Goal: Task Accomplishment & Management: Manage account settings

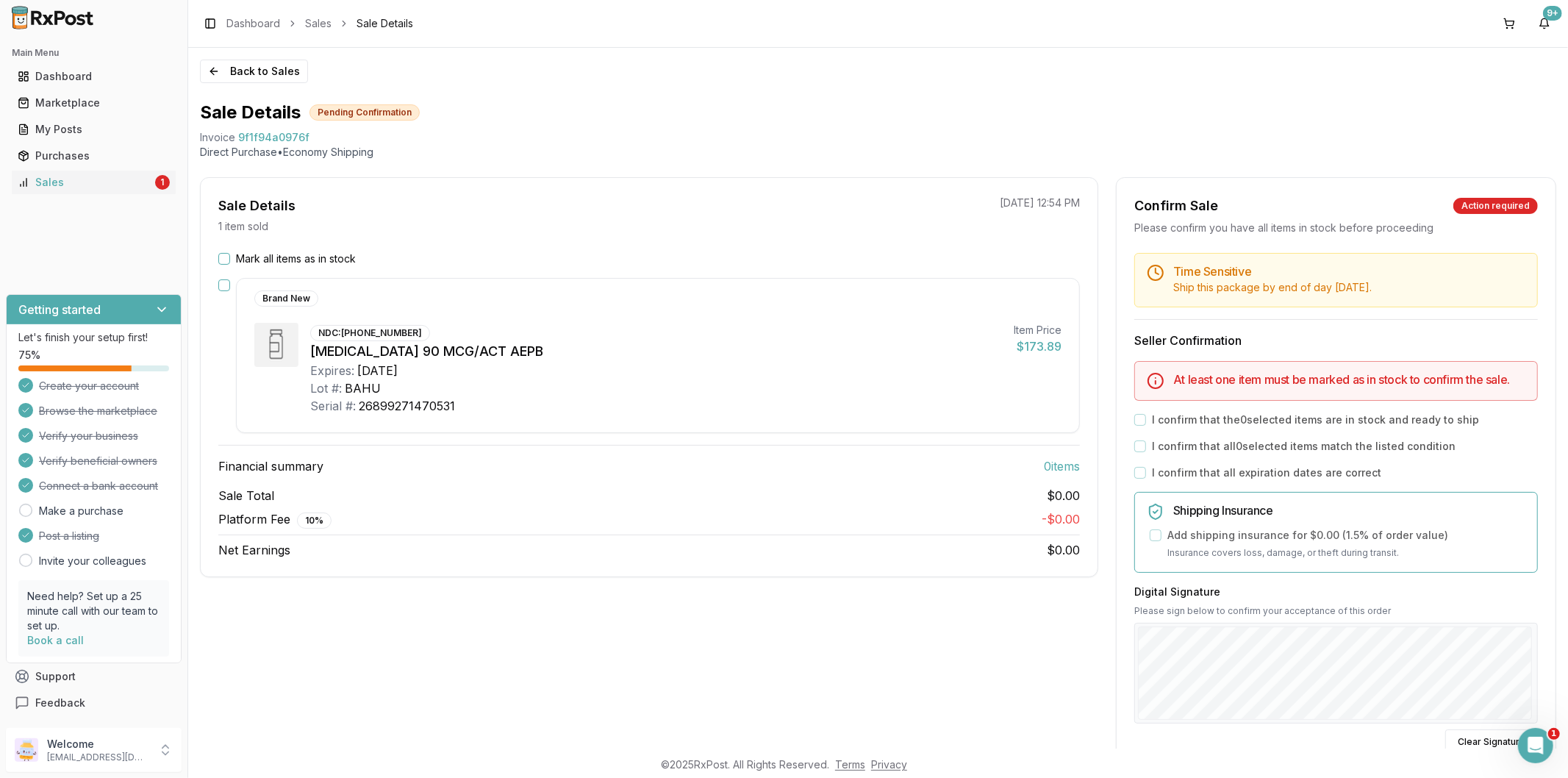
click at [231, 265] on div "Mark all items as in stock" at bounding box center [649, 258] width 862 height 15
click at [224, 260] on button "Mark all items as in stock" at bounding box center [224, 259] width 12 height 12
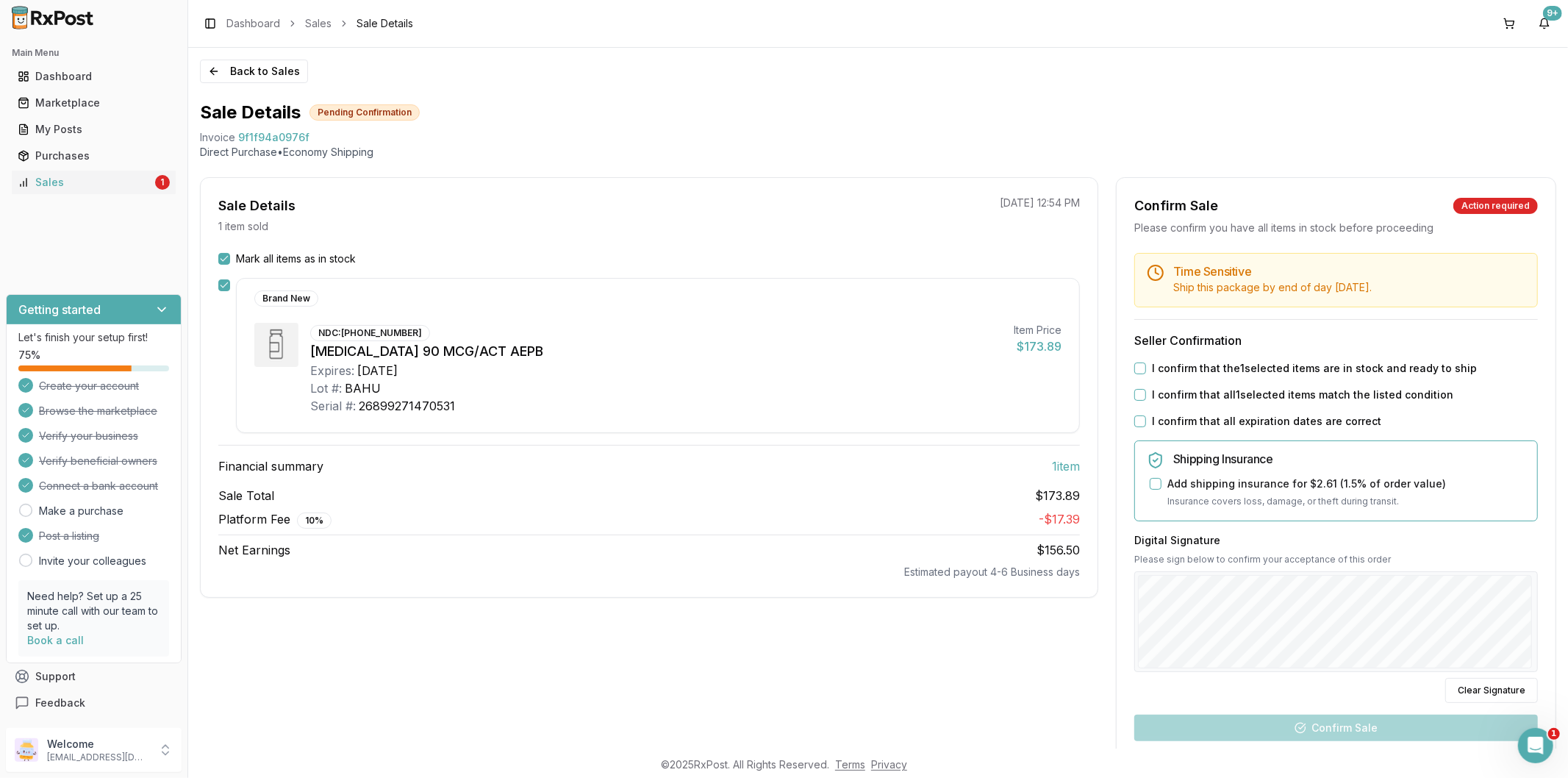
click at [1143, 376] on div "Time Sensitive Ship this package by end of day [DATE] . Seller Confirmation I c…" at bounding box center [1335, 557] width 439 height 609
click at [1141, 371] on button "I confirm that the 1 selected items are in stock and ready to ship" at bounding box center [1140, 368] width 12 height 12
click at [1138, 399] on button "I confirm that all 1 selected items match the listed condition" at bounding box center [1140, 395] width 12 height 12
click at [1135, 421] on button "I confirm that all expiration dates are correct" at bounding box center [1140, 421] width 12 height 12
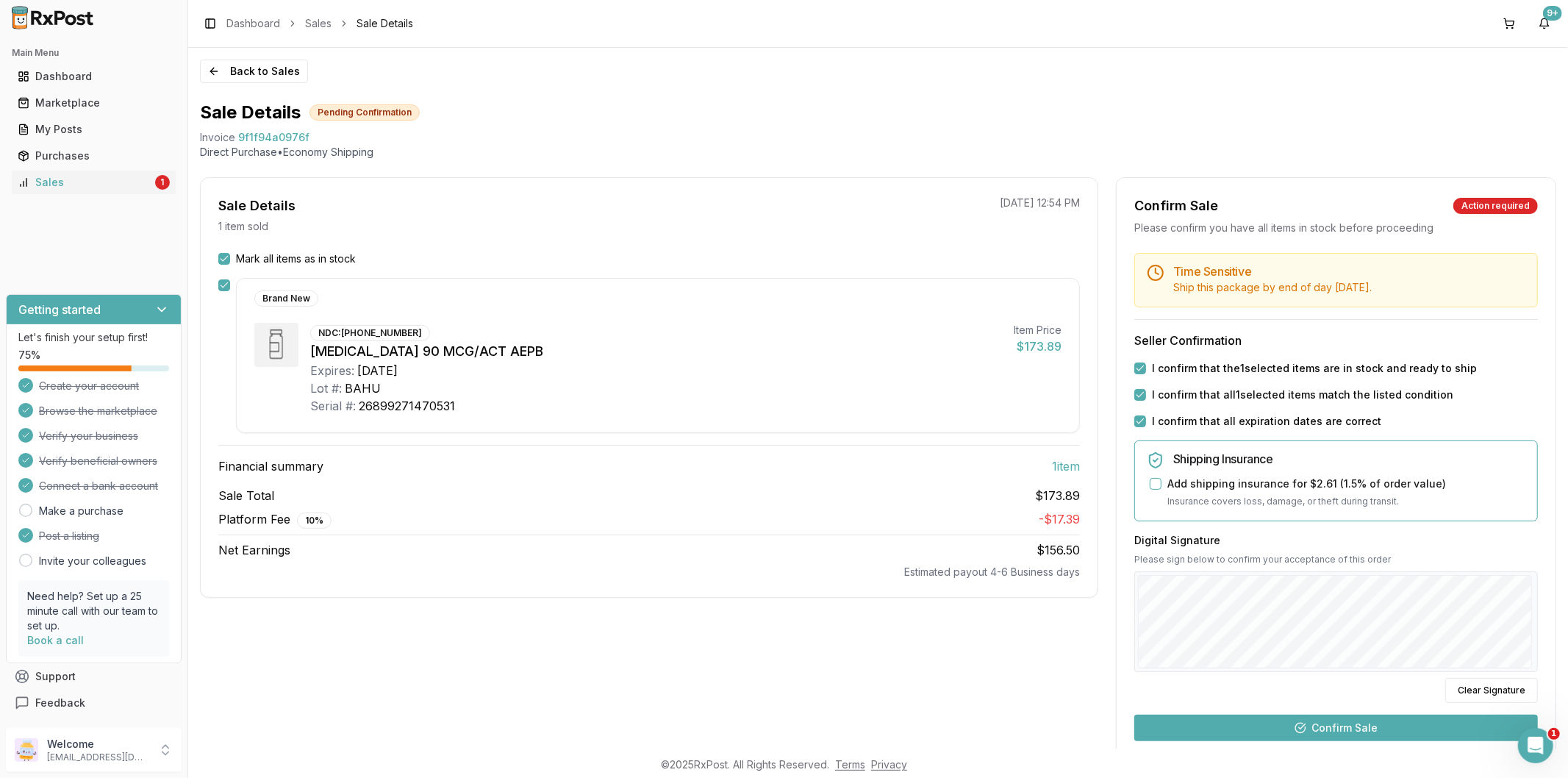
click at [1390, 722] on button "Confirm Sale" at bounding box center [1335, 728] width 404 height 27
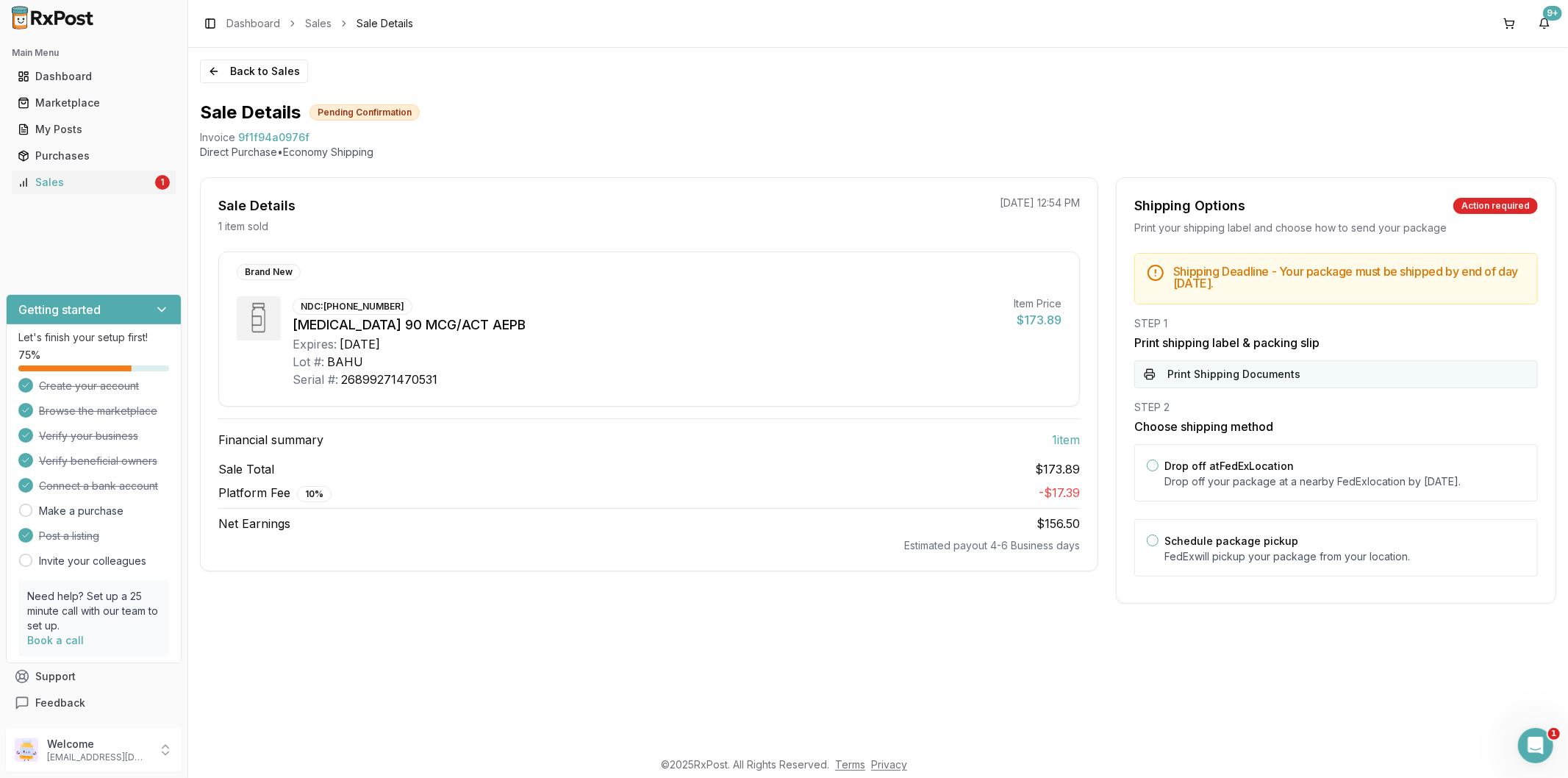
click at [1286, 380] on button "Print Shipping Documents" at bounding box center [1335, 374] width 404 height 28
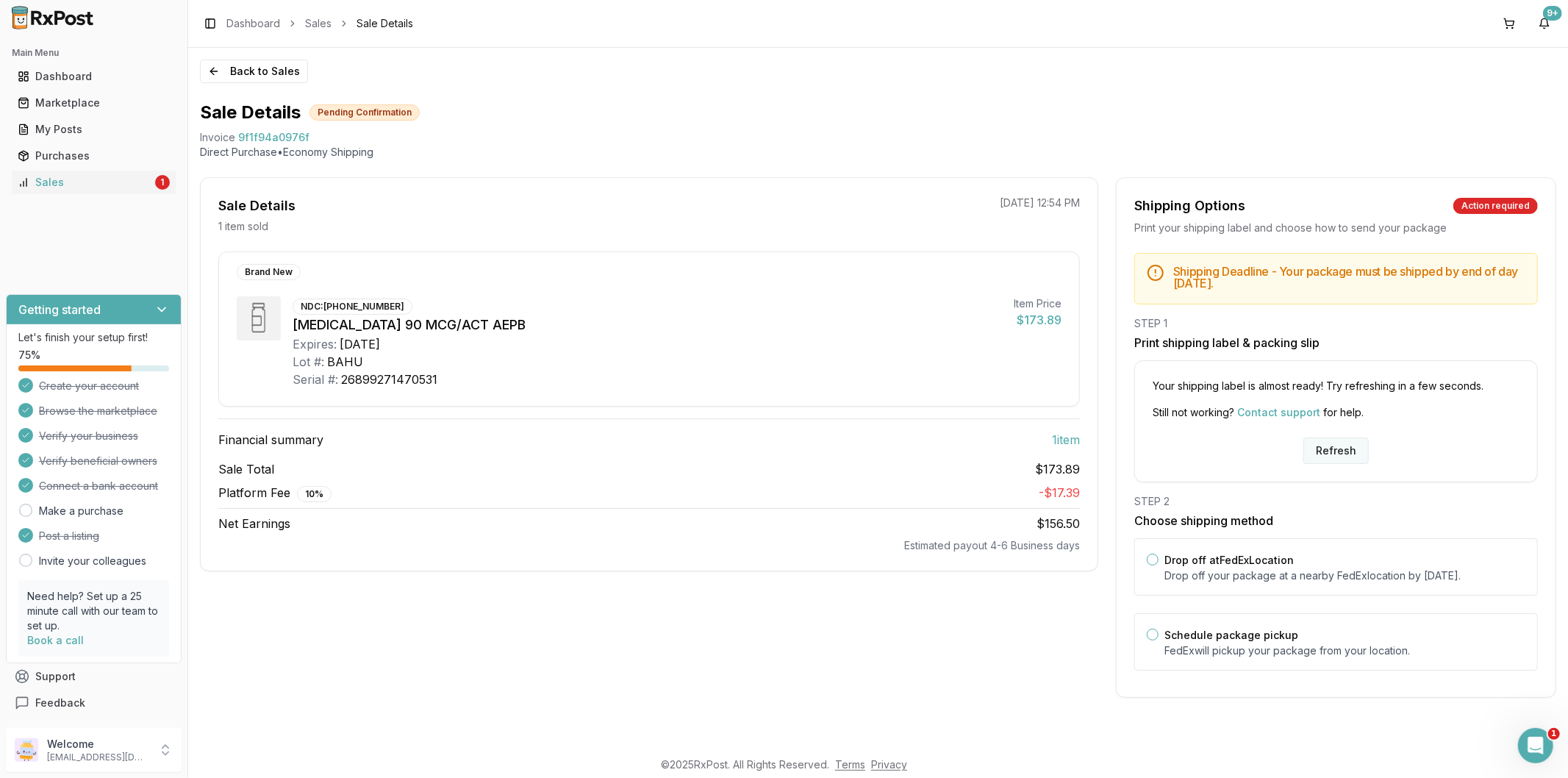
click at [1326, 448] on button "Refresh" at bounding box center [1335, 450] width 66 height 27
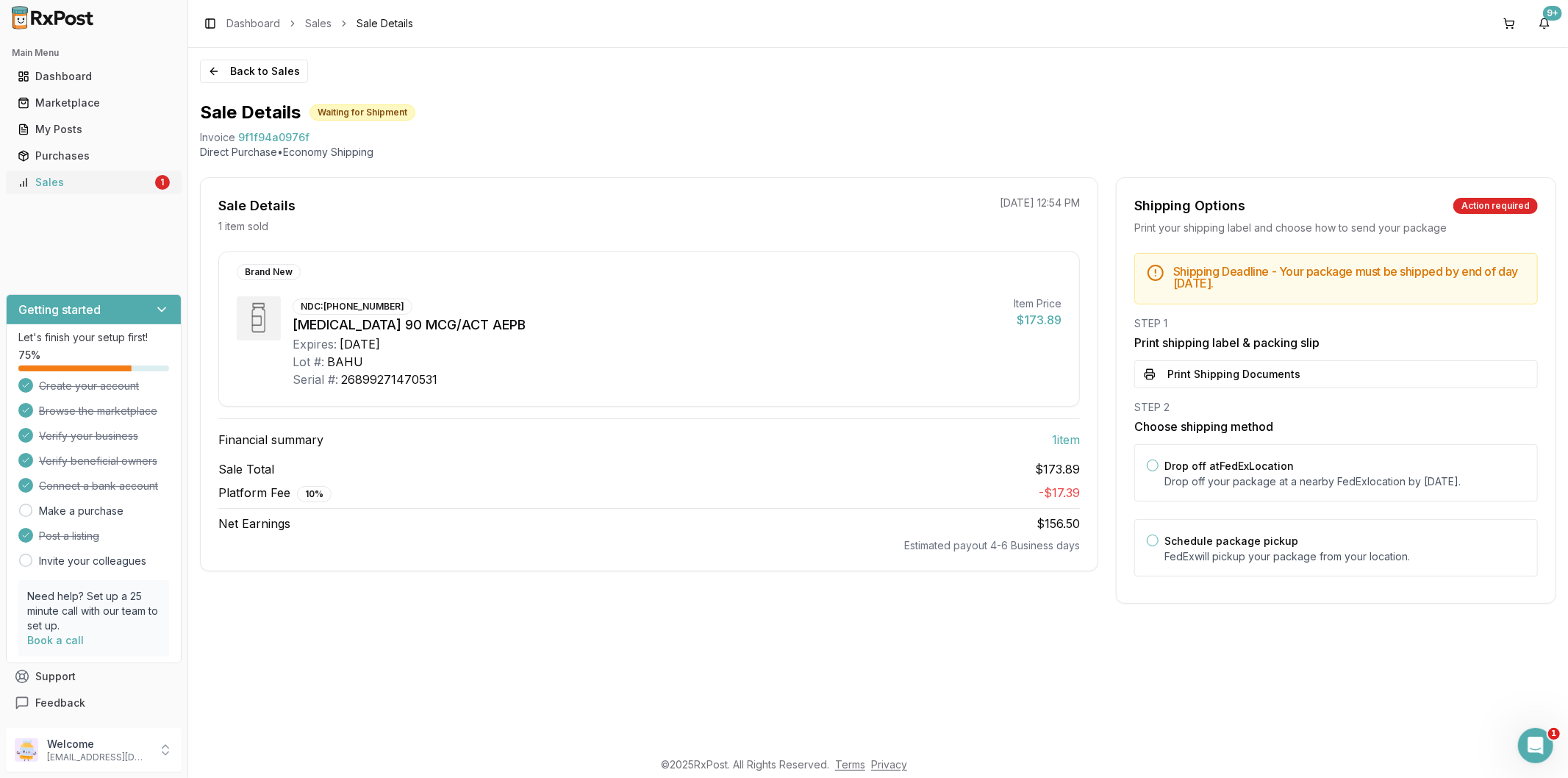
click at [148, 182] on div "Sales" at bounding box center [85, 182] width 134 height 15
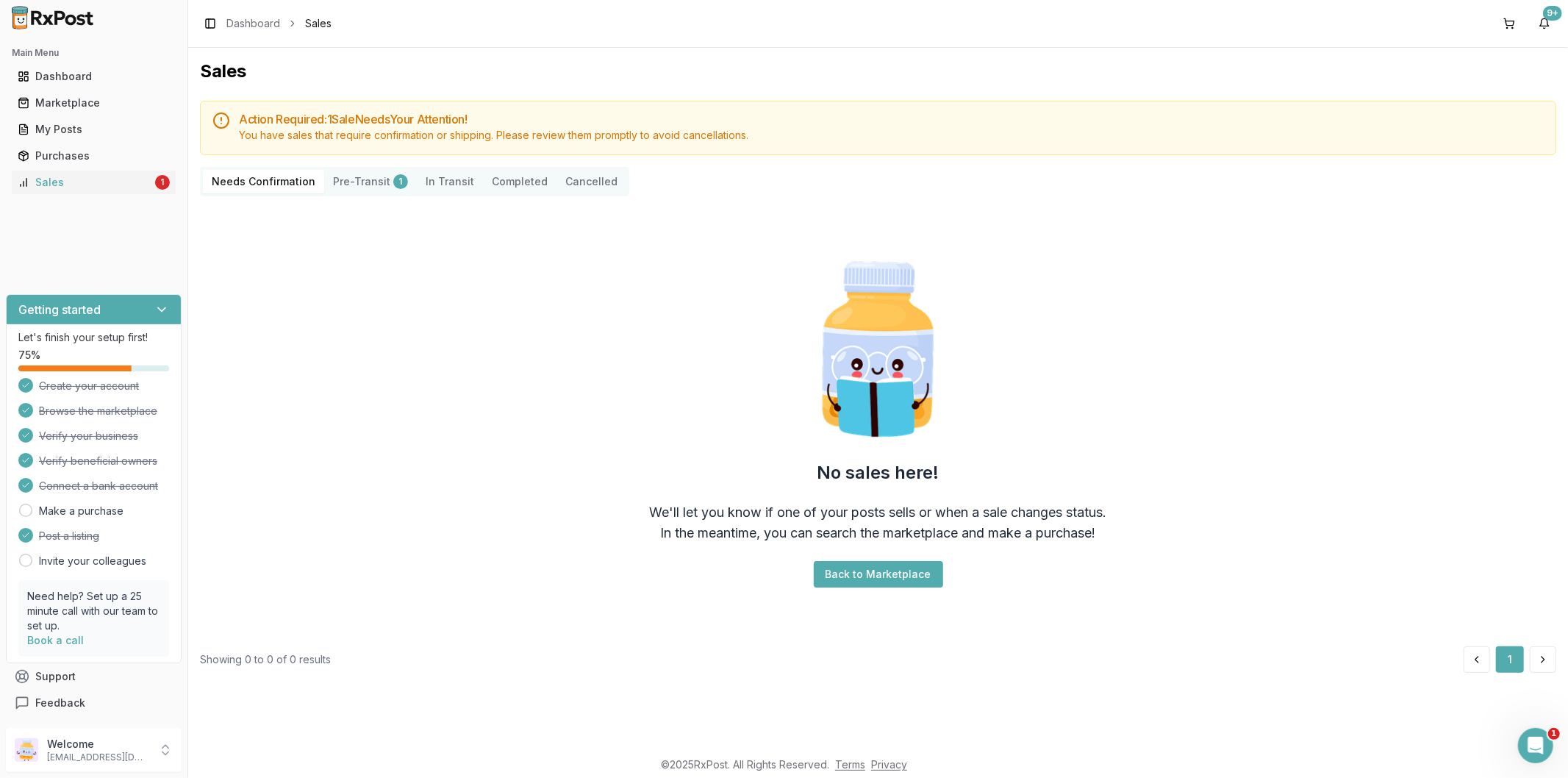
click at [364, 182] on button "Pre-Transit 1" at bounding box center [370, 182] width 92 height 24
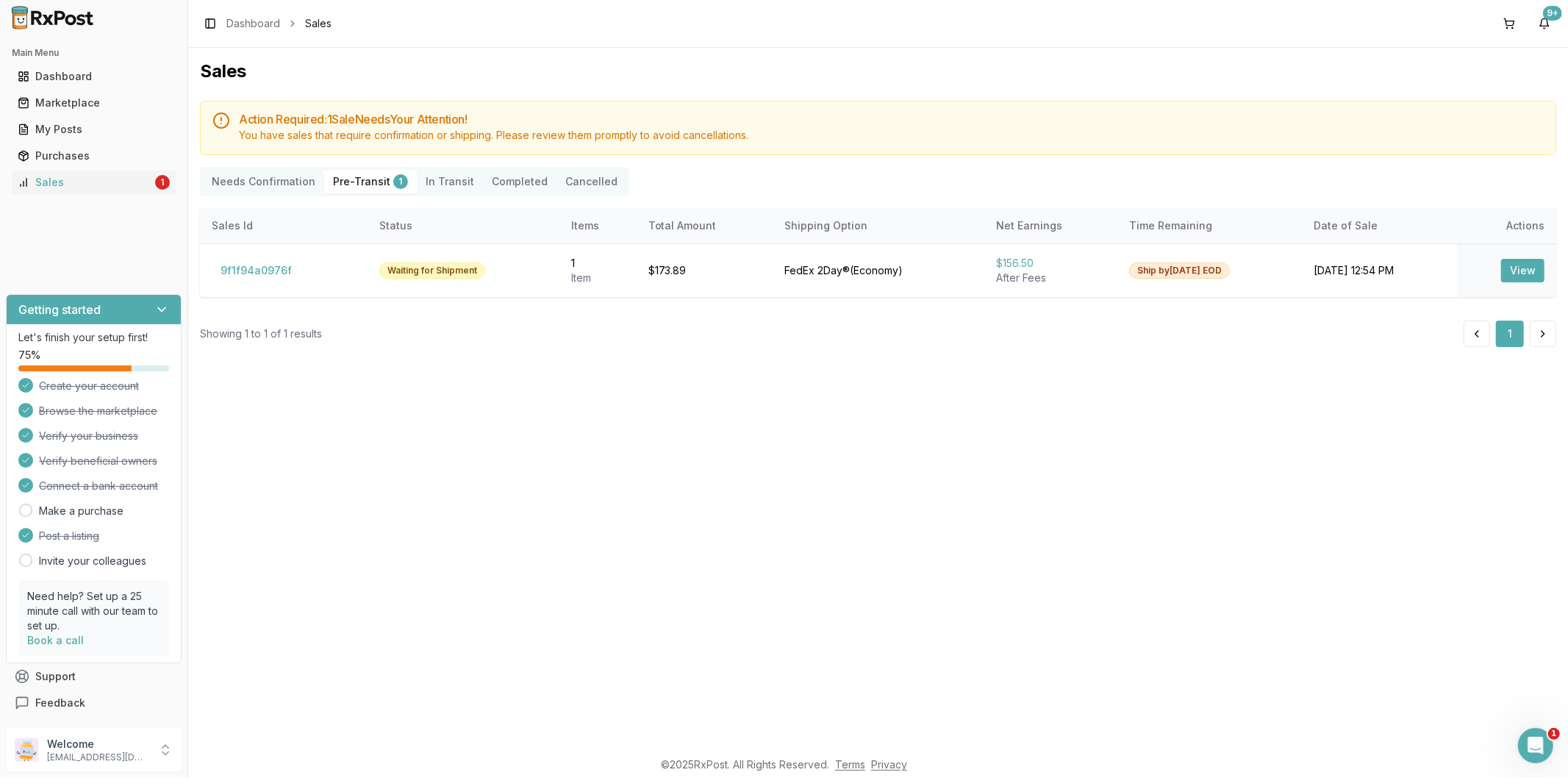
click at [437, 188] on Transit "In Transit" at bounding box center [449, 182] width 66 height 24
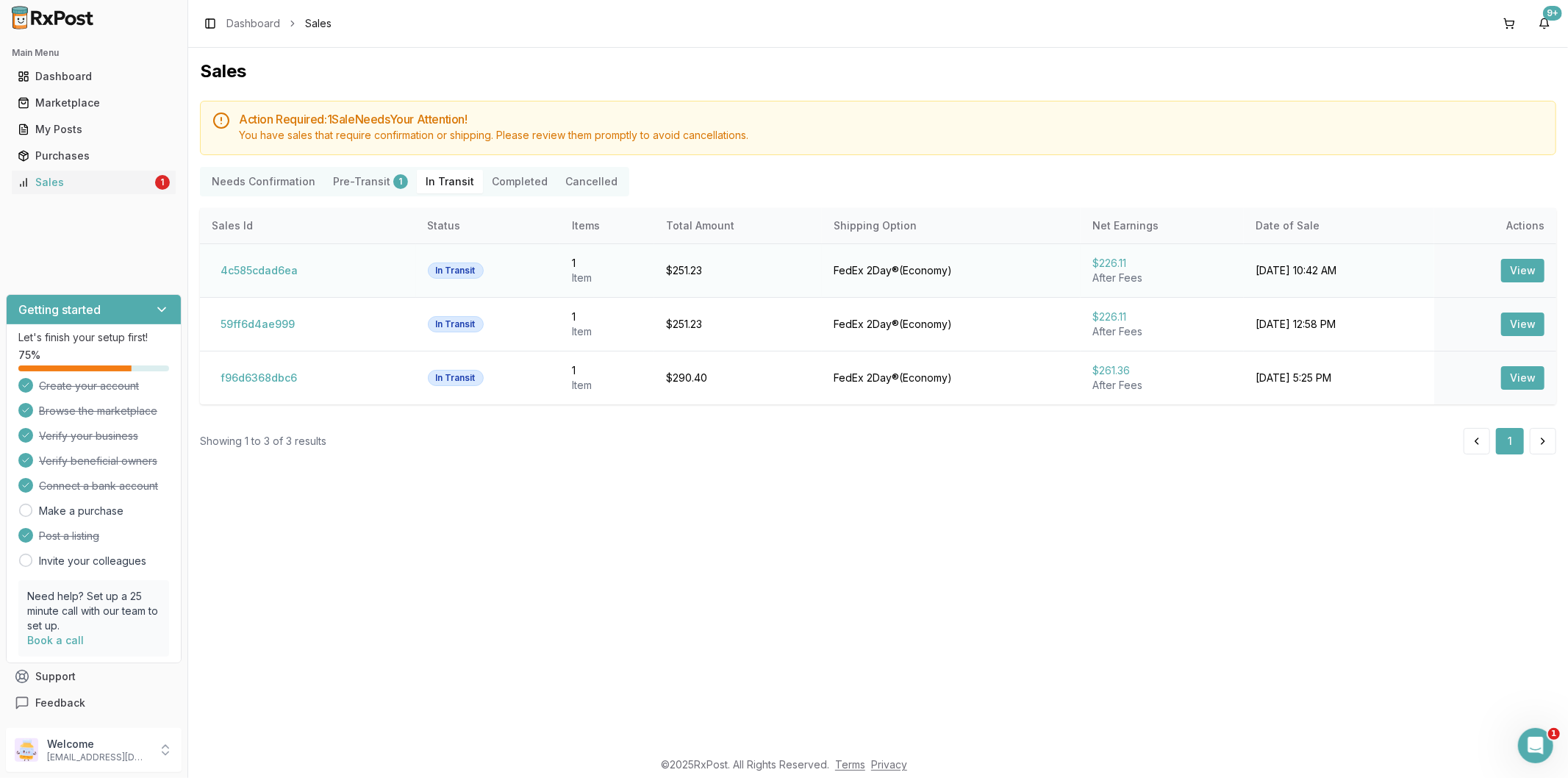
click at [1506, 269] on button "View" at bounding box center [1522, 271] width 44 height 24
